Goal: Navigation & Orientation: Find specific page/section

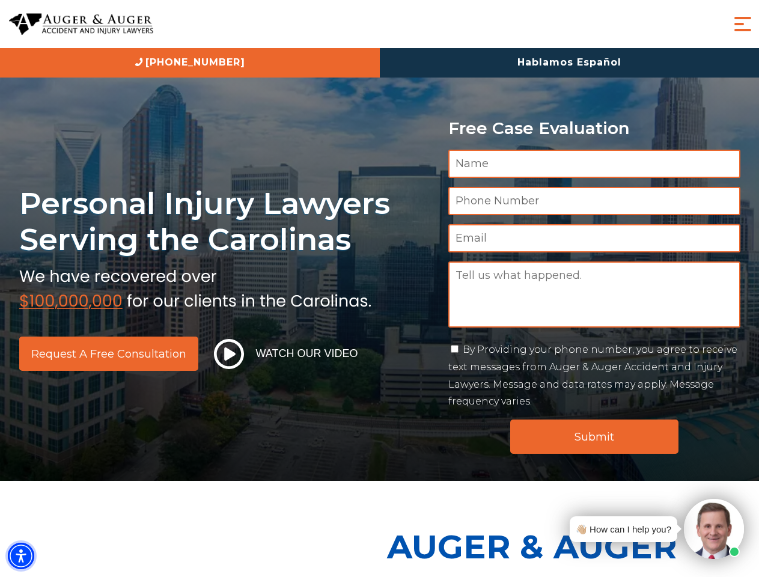
click at [21, 556] on img "Accessibility Menu" at bounding box center [21, 556] width 26 height 26
